Goal: Transaction & Acquisition: Book appointment/travel/reservation

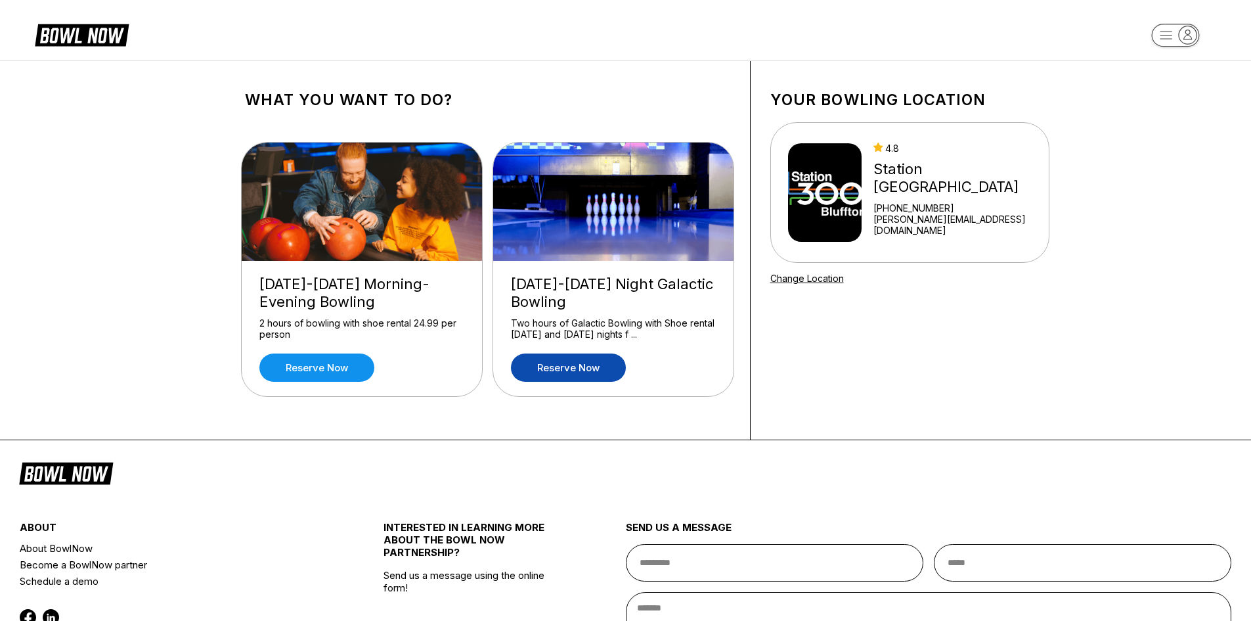
click at [567, 367] on link "Reserve now" at bounding box center [568, 367] width 115 height 28
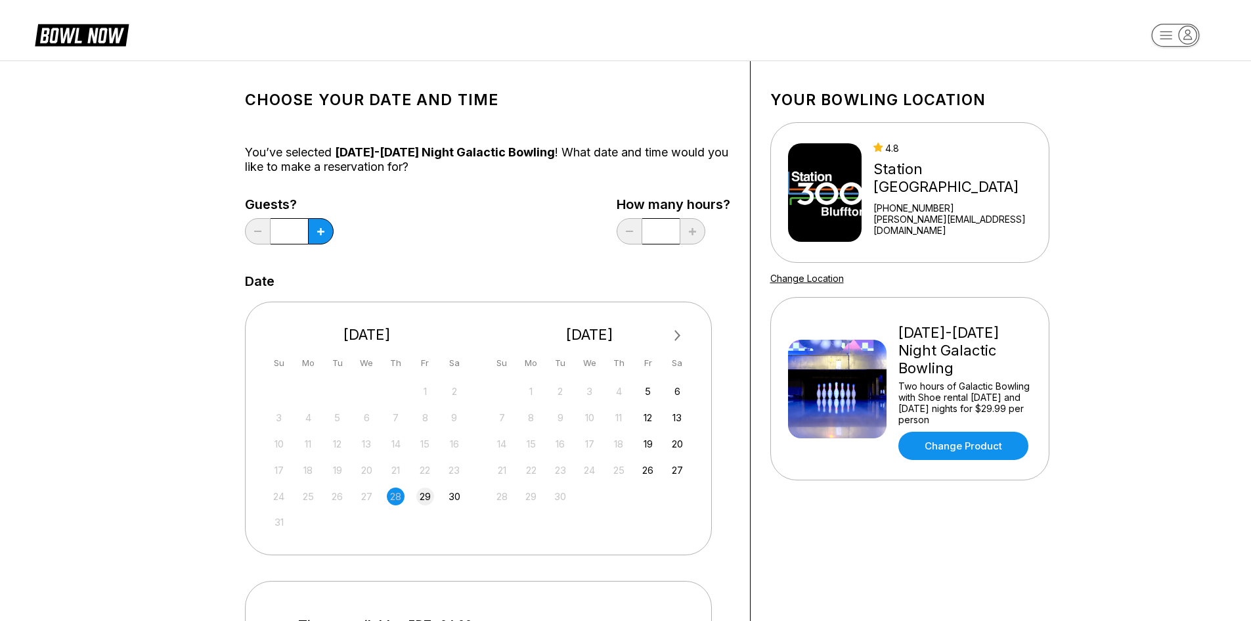
click at [424, 492] on div "29" at bounding box center [425, 496] width 18 height 18
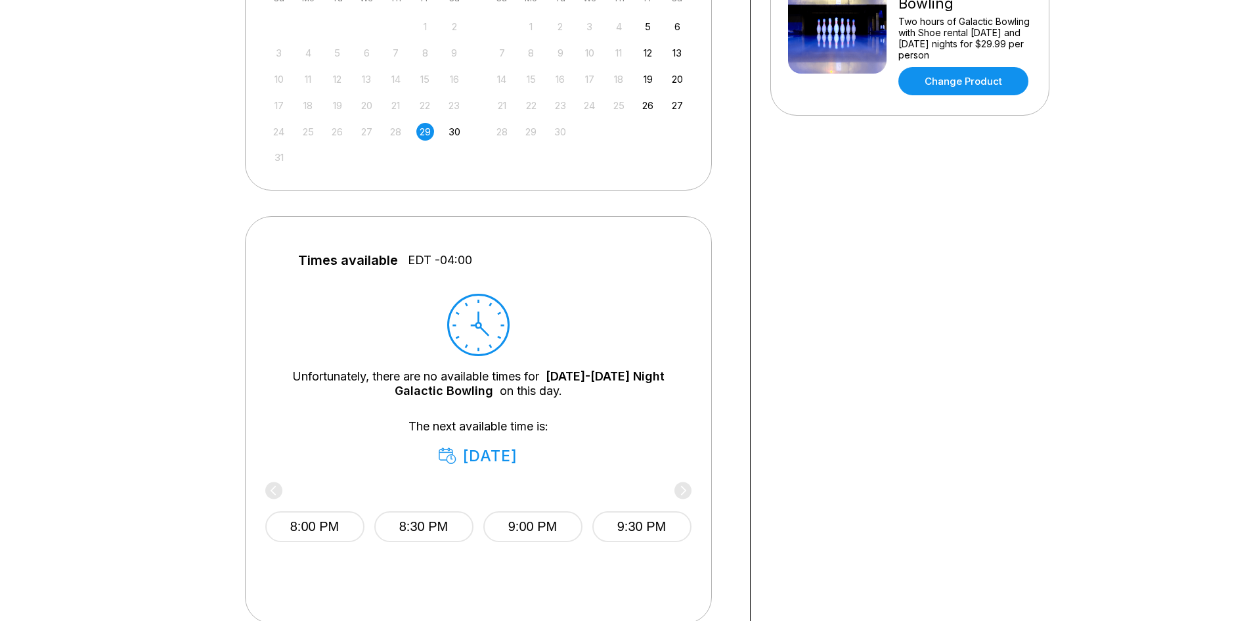
scroll to position [394, 0]
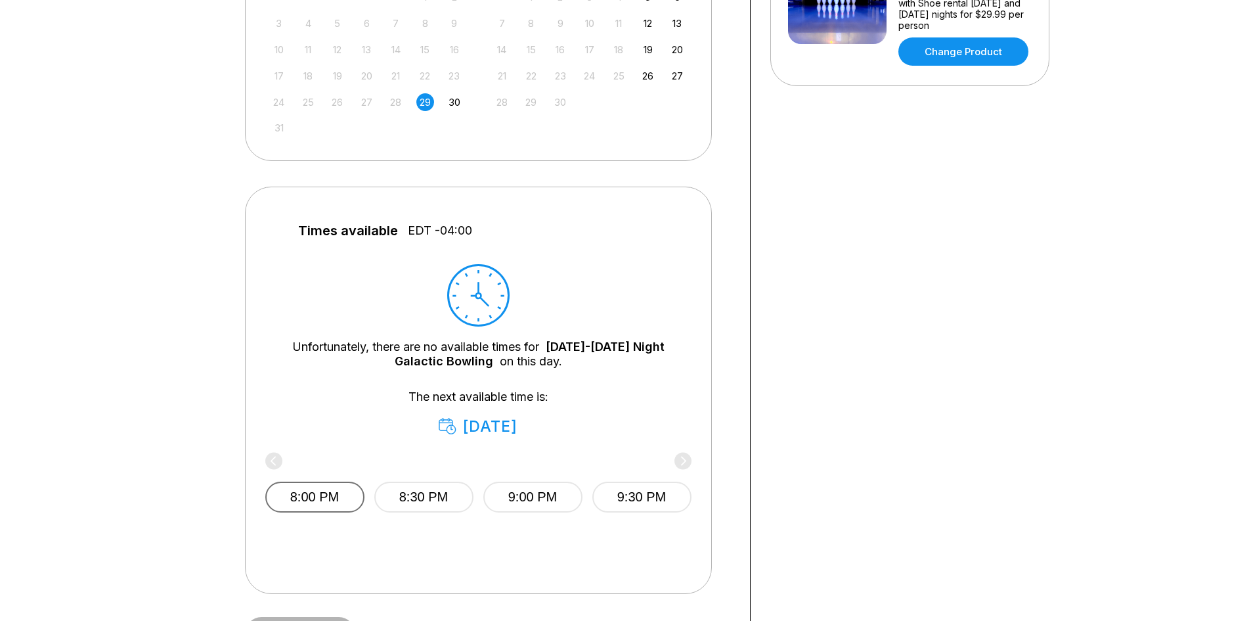
click at [288, 495] on button "8:00 PM" at bounding box center [314, 496] width 99 height 31
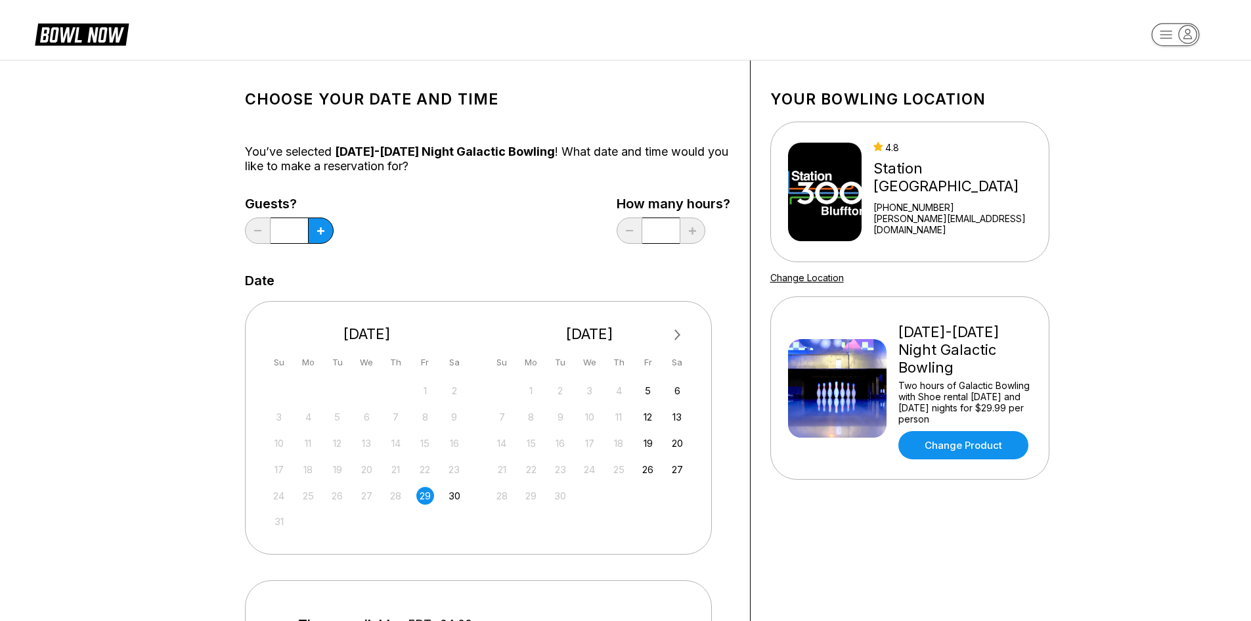
scroll to position [0, 0]
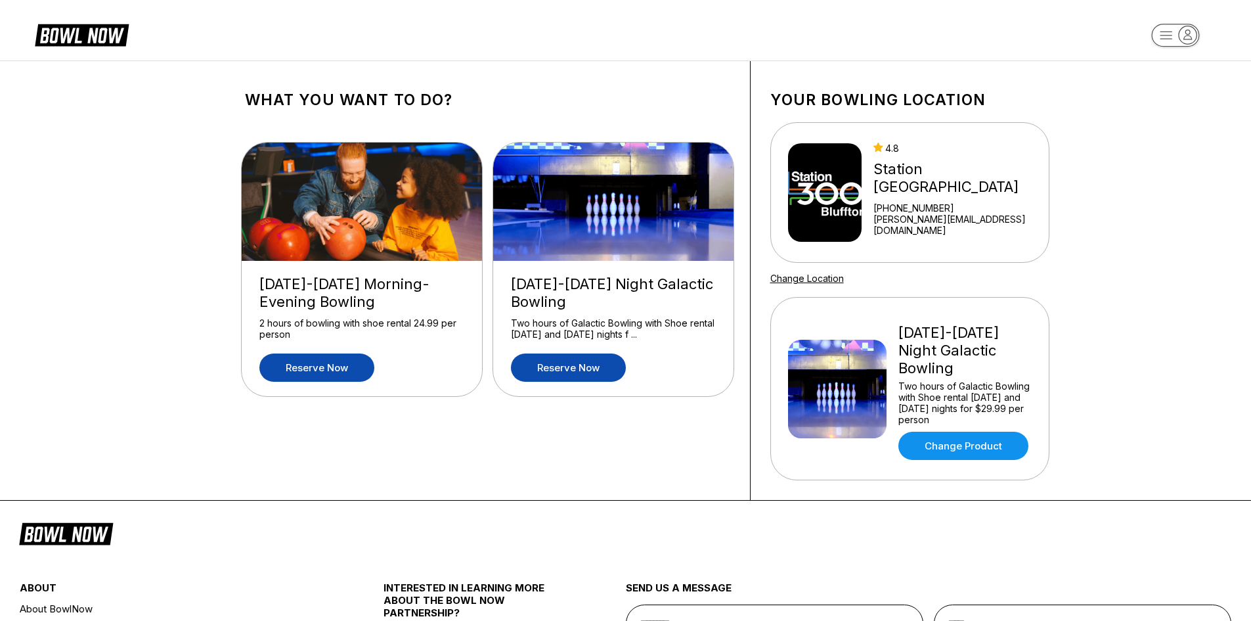
click at [324, 362] on link "Reserve now" at bounding box center [316, 367] width 115 height 28
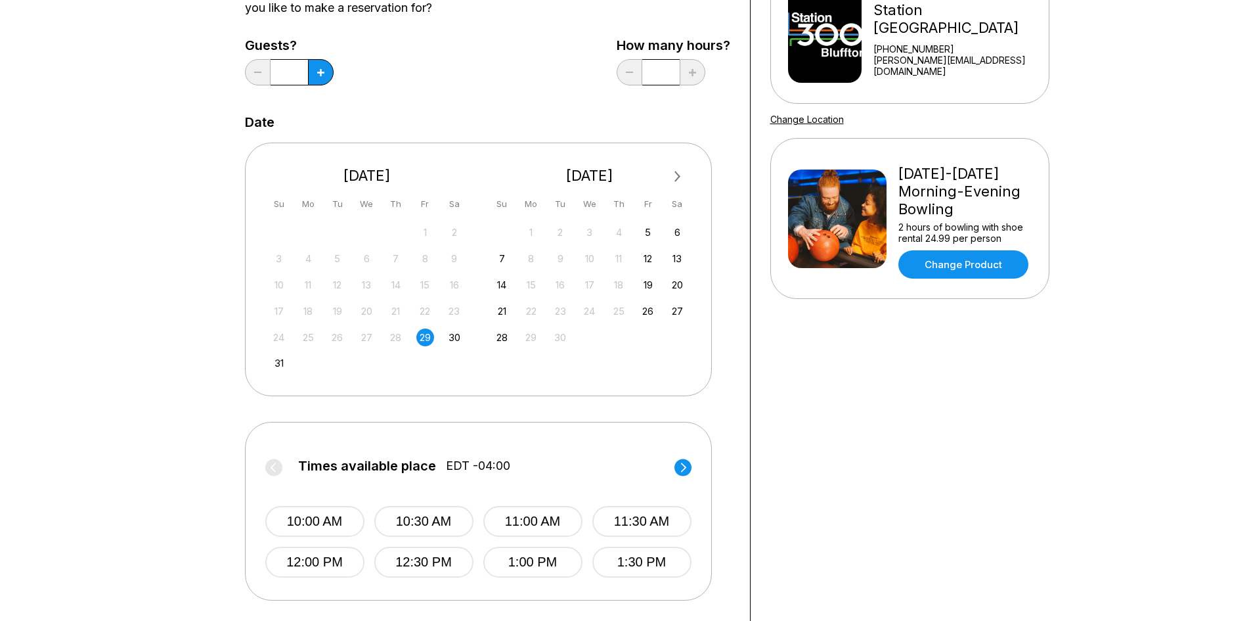
scroll to position [197, 0]
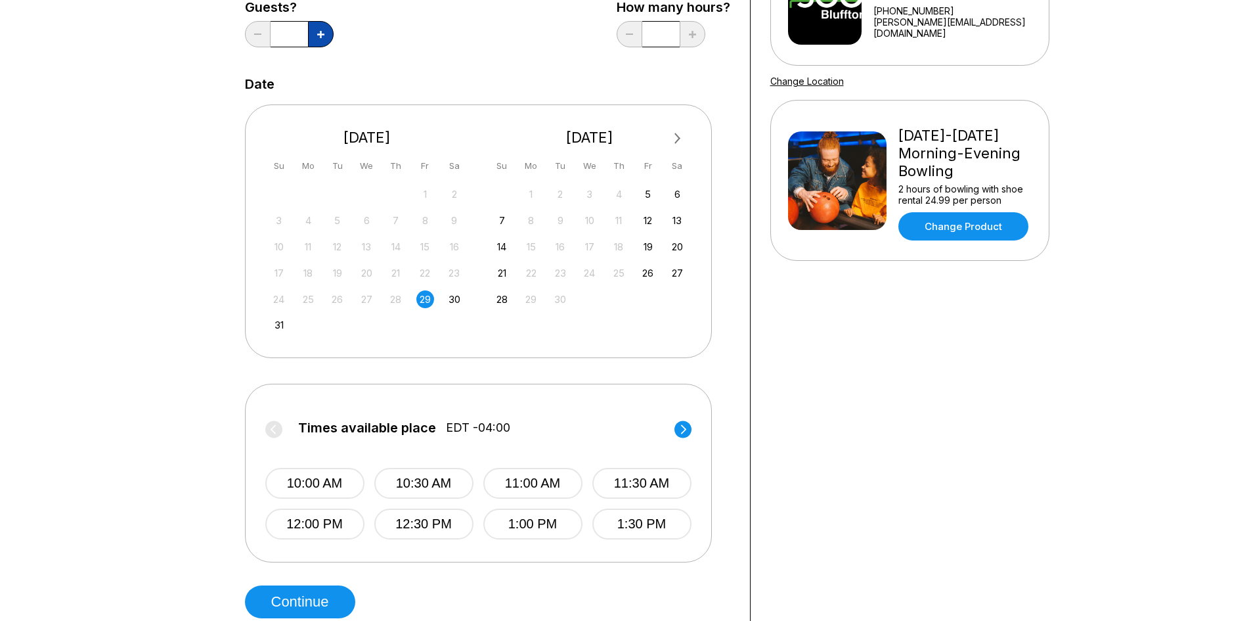
click at [320, 43] on button at bounding box center [321, 34] width 26 height 26
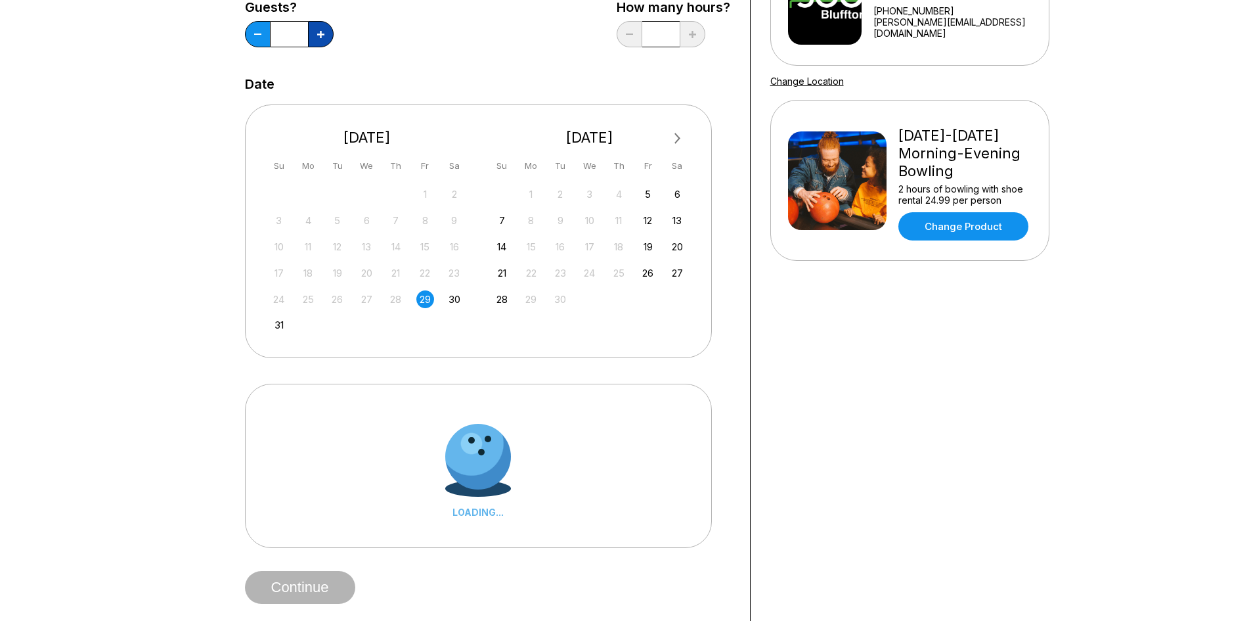
click at [320, 43] on button at bounding box center [321, 34] width 26 height 26
type input "*"
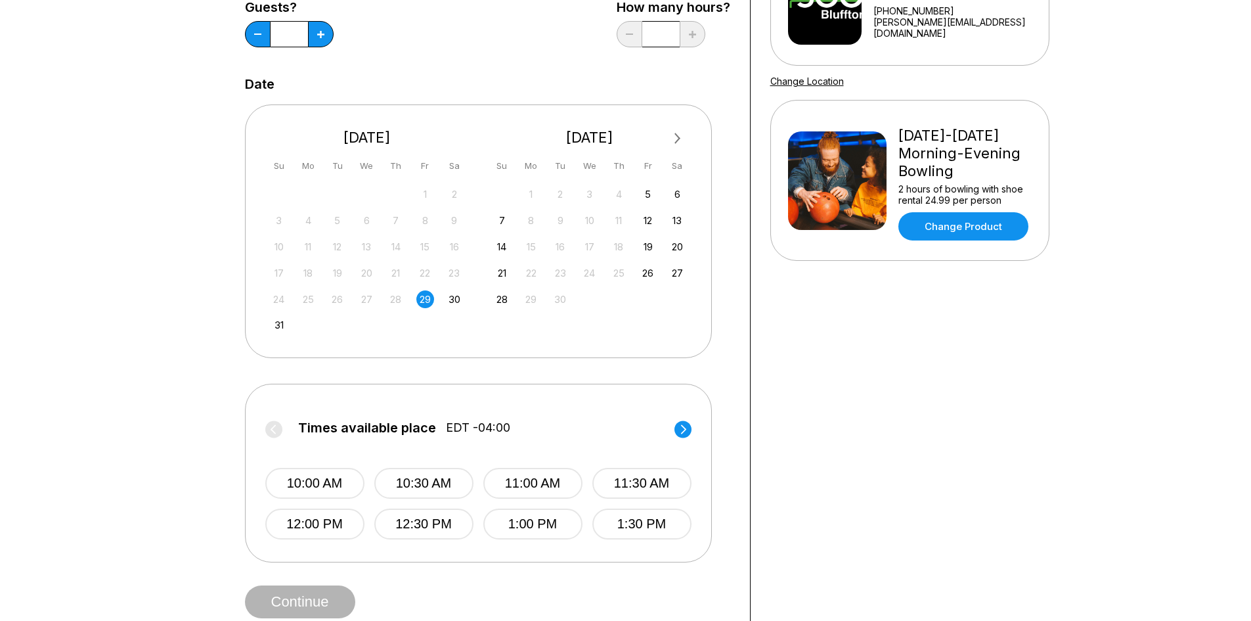
scroll to position [263, 0]
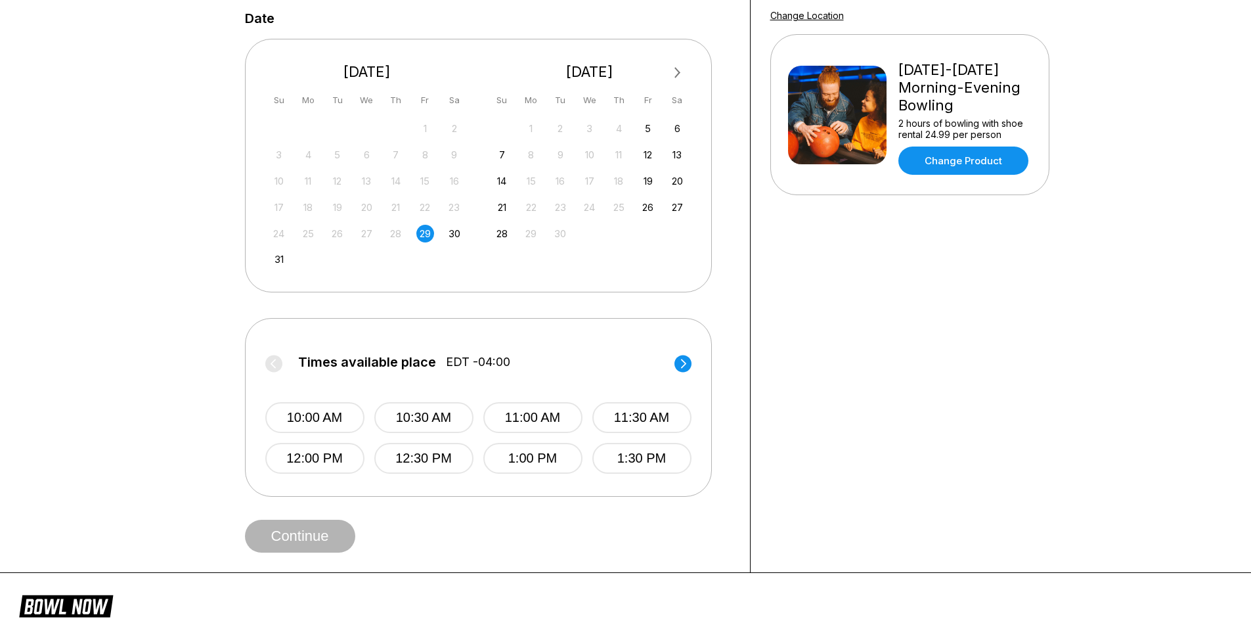
click at [688, 368] on circle at bounding box center [682, 363] width 17 height 17
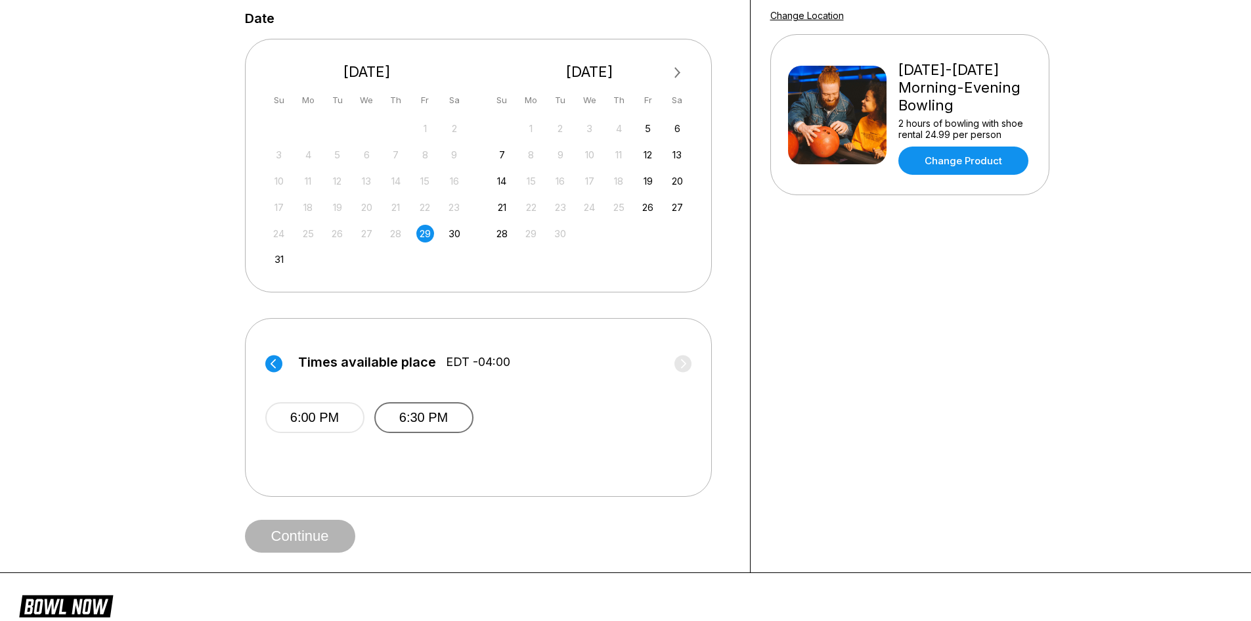
click at [456, 418] on button "6:30 PM" at bounding box center [423, 417] width 99 height 31
click at [332, 529] on button "Continue" at bounding box center [300, 535] width 110 height 33
select select "**"
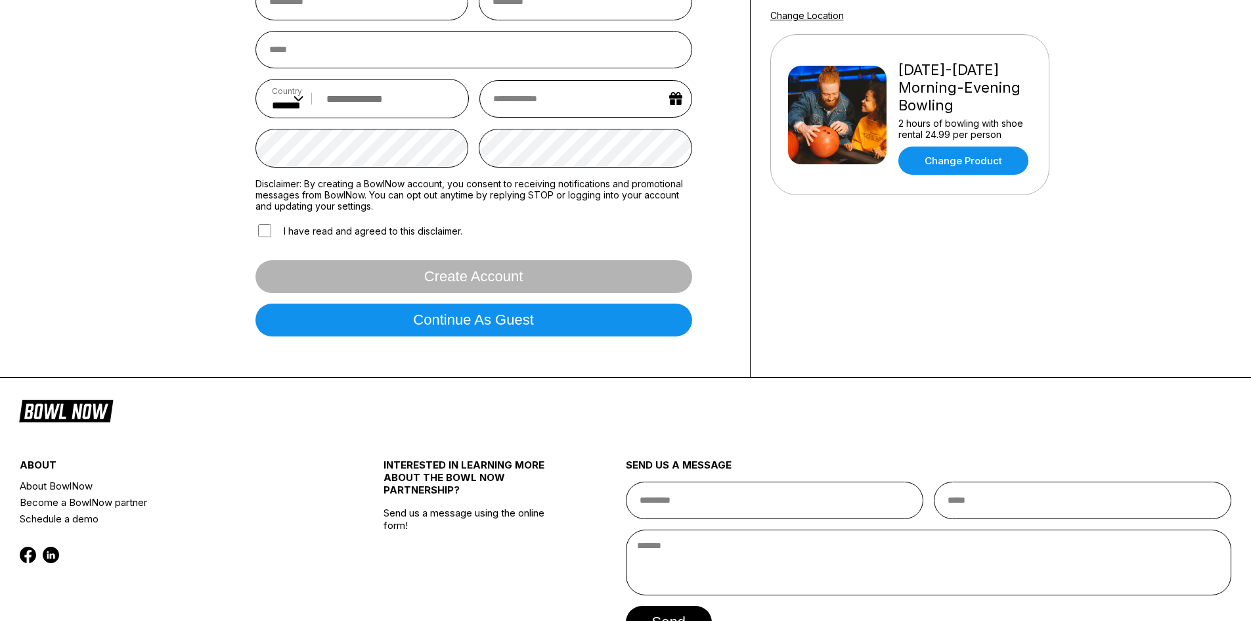
scroll to position [0, 0]
